Goal: Find specific page/section: Find specific page/section

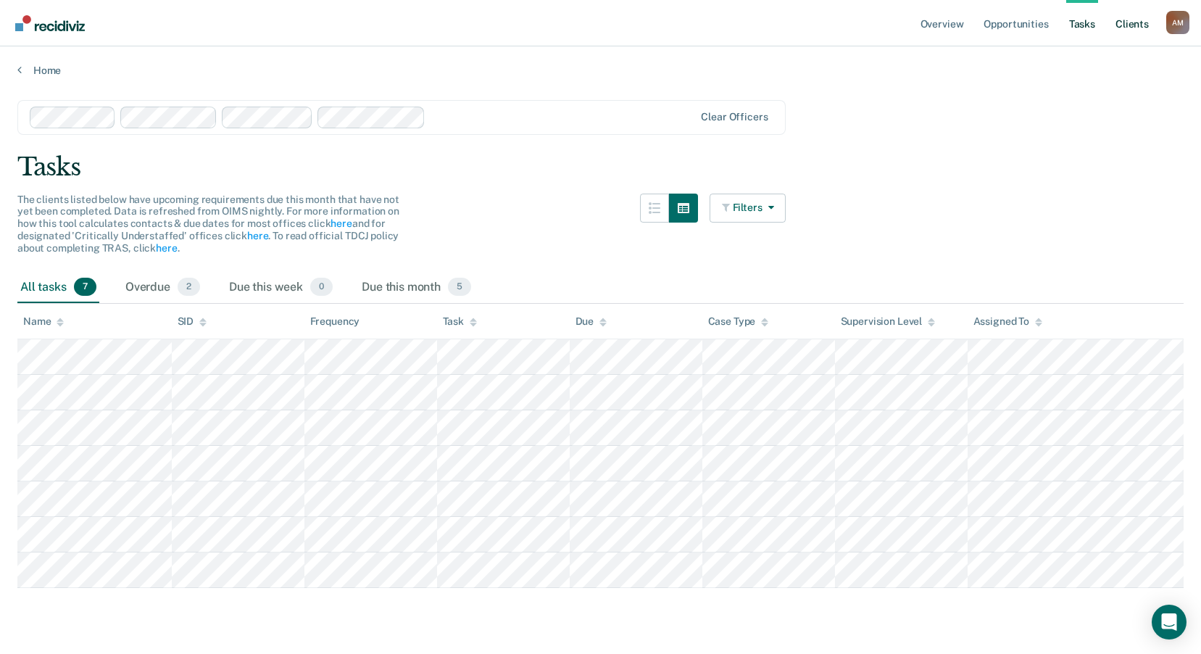
click at [1130, 28] on link "Client s" at bounding box center [1131, 23] width 39 height 46
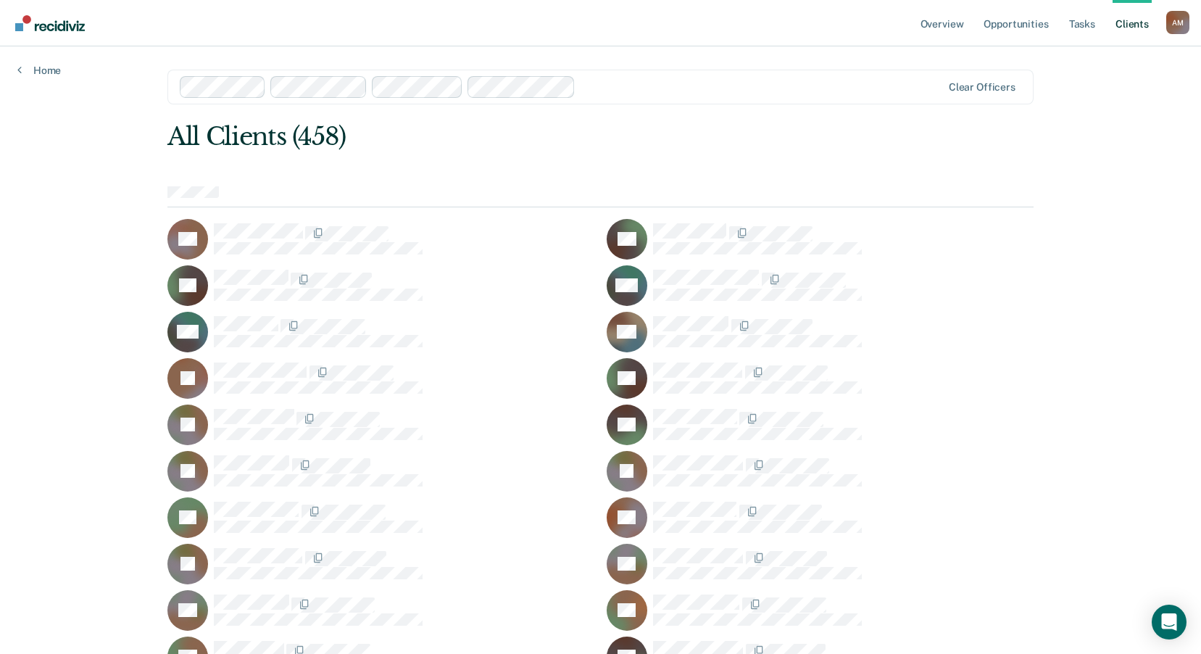
click at [860, 77] on div at bounding box center [561, 87] width 763 height 22
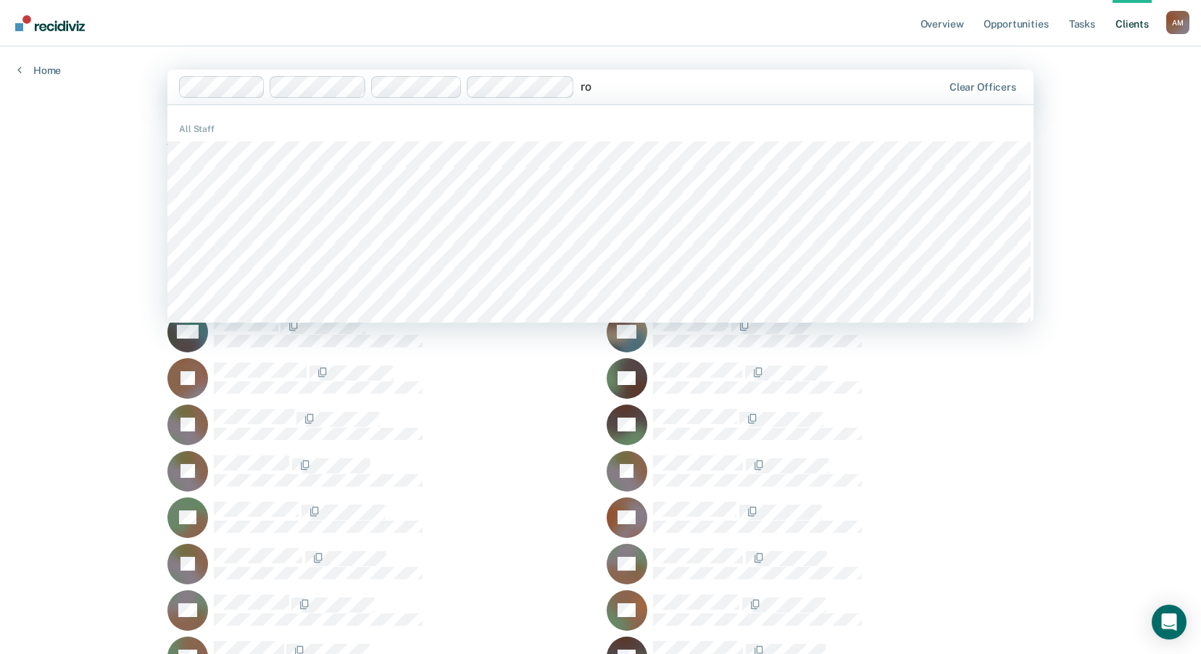
type input "r"
type input "g"
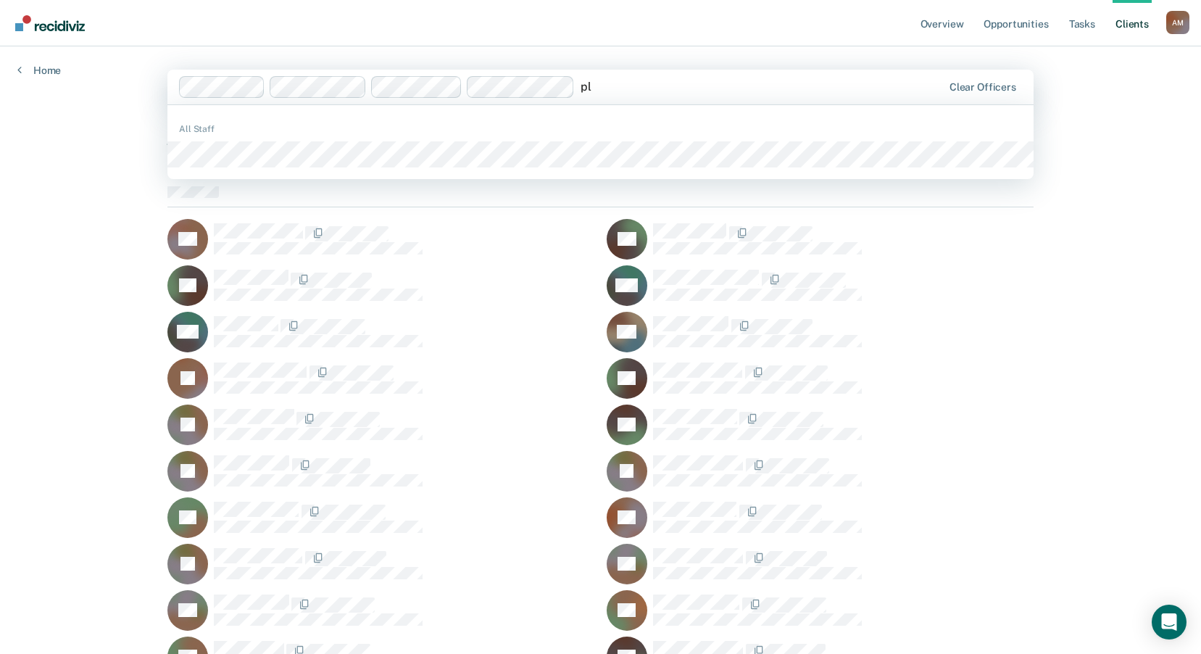
type input "p"
type input "k"
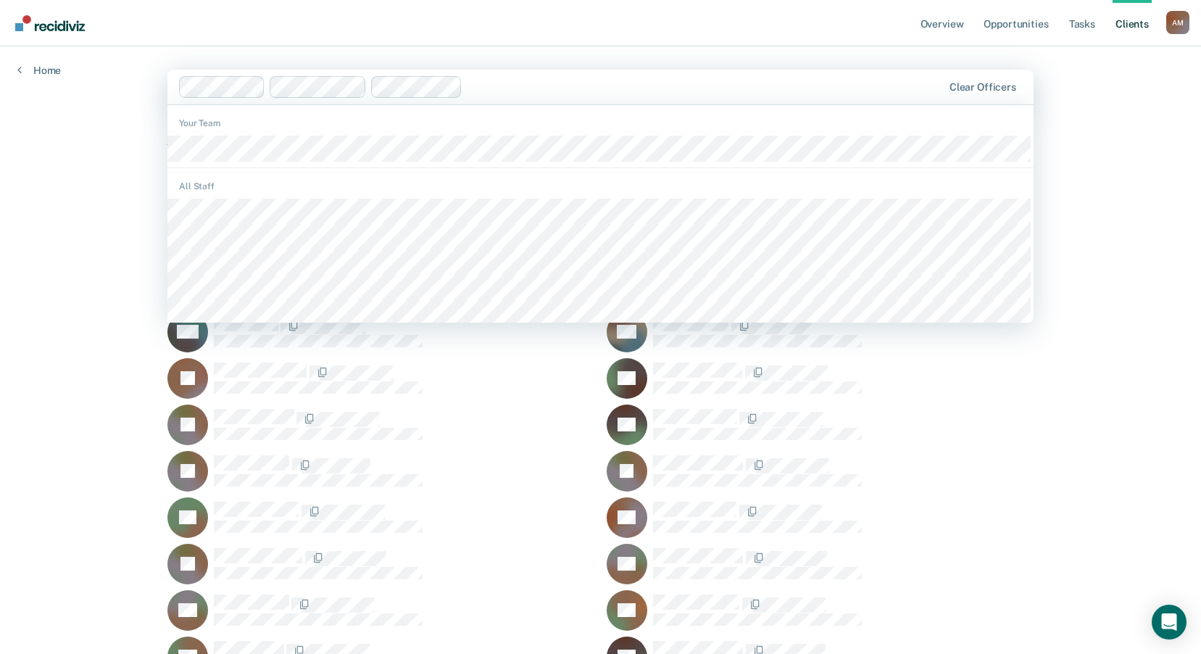
click at [515, 85] on div at bounding box center [705, 86] width 474 height 17
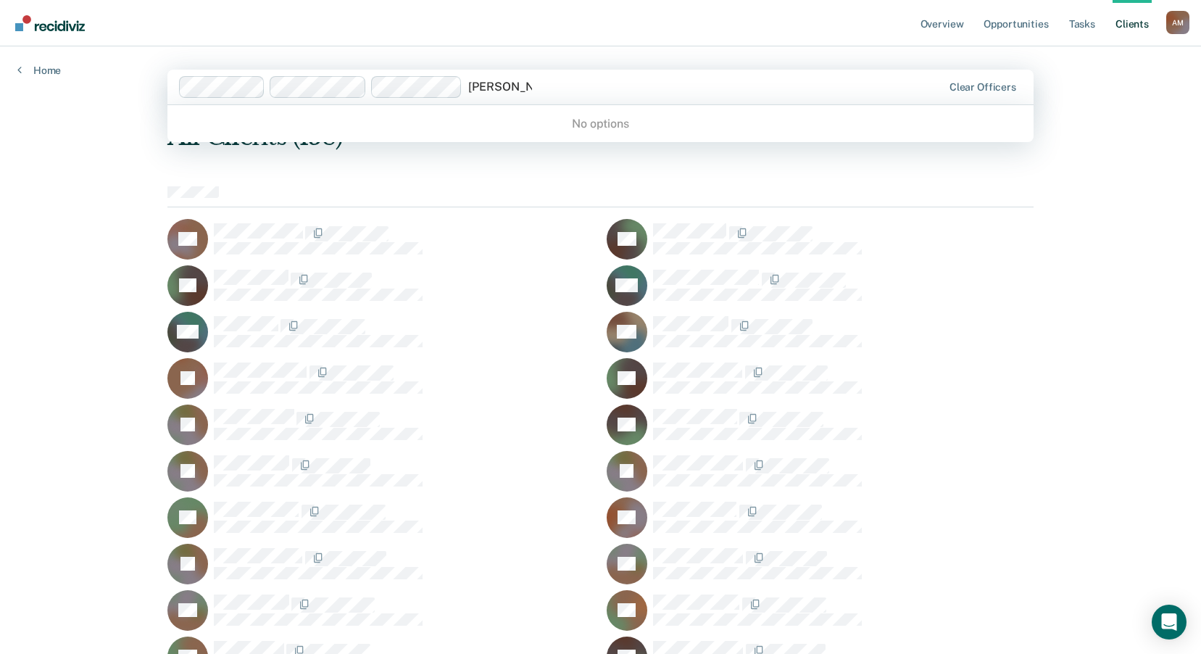
type input "[PERSON_NAME]"
